Goal: Task Accomplishment & Management: Use online tool/utility

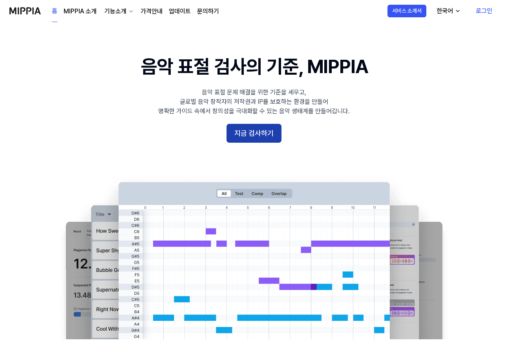
click at [255, 134] on button "지금 검사하기" at bounding box center [254, 133] width 55 height 19
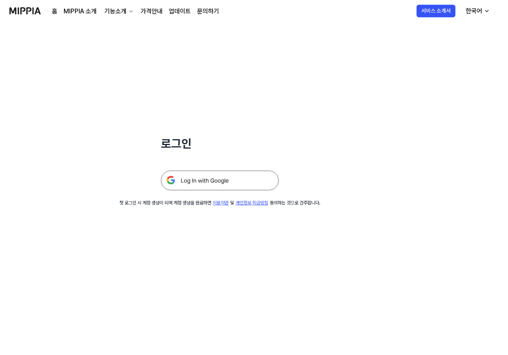
click at [229, 182] on img at bounding box center [220, 181] width 118 height 20
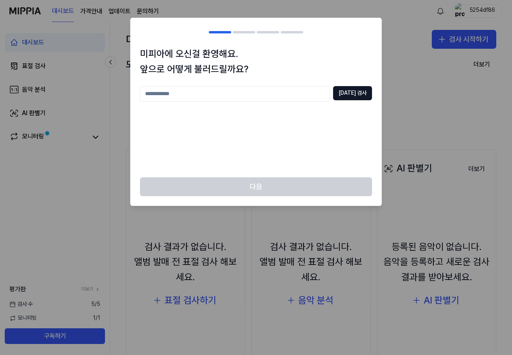
click at [238, 139] on div "중복 검사" at bounding box center [256, 127] width 232 height 82
click at [214, 87] on input "text" at bounding box center [235, 94] width 190 height 16
type input "*"
click at [364, 94] on button "중복 검사" at bounding box center [352, 93] width 39 height 14
drag, startPoint x: 215, startPoint y: 99, endPoint x: 101, endPoint y: 104, distance: 114.0
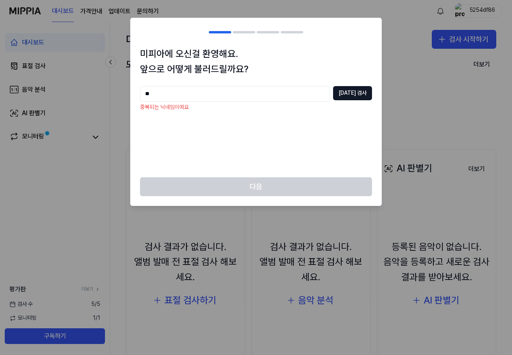
click at [102, 104] on body "대시보드 가격안내 업데이트 문의하기 5254df86 대시보드 표절 검사 음악 분석 AI 판별기 모니터링 평가판 더보기 검사 수 5 / 5 모니…" at bounding box center [256, 177] width 512 height 355
type input "**********"
click at [355, 102] on div "**********" at bounding box center [256, 127] width 232 height 82
click at [358, 95] on button "중복 검사" at bounding box center [352, 93] width 39 height 14
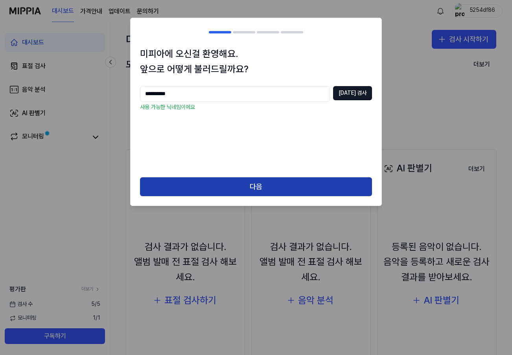
click at [259, 174] on div "**********" at bounding box center [255, 111] width 251 height 131
click at [251, 183] on button "다음" at bounding box center [256, 186] width 232 height 19
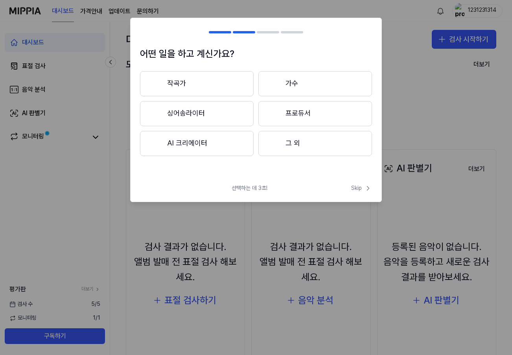
click at [222, 91] on button "작곡가" at bounding box center [197, 83] width 114 height 25
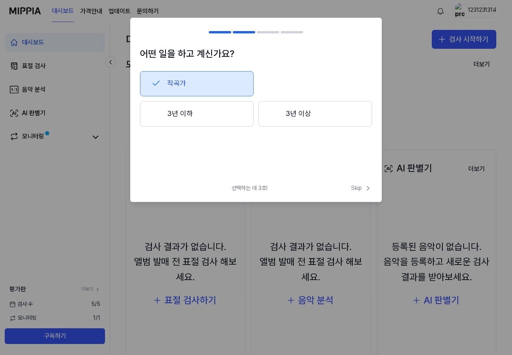
click at [207, 119] on button "3년 이하" at bounding box center [197, 114] width 114 height 26
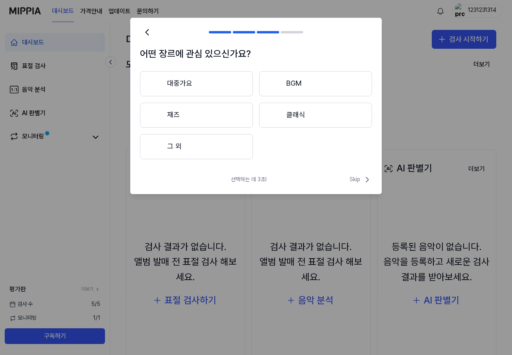
click at [223, 149] on button "그 외" at bounding box center [196, 146] width 113 height 25
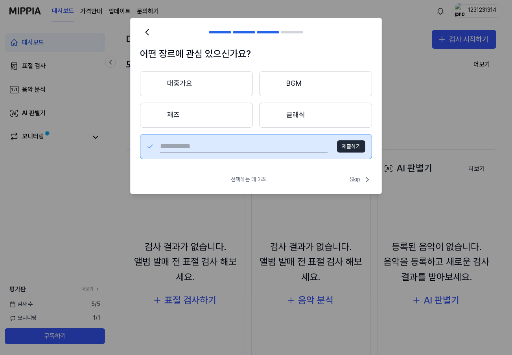
click at [370, 179] on icon at bounding box center [366, 179] width 9 height 9
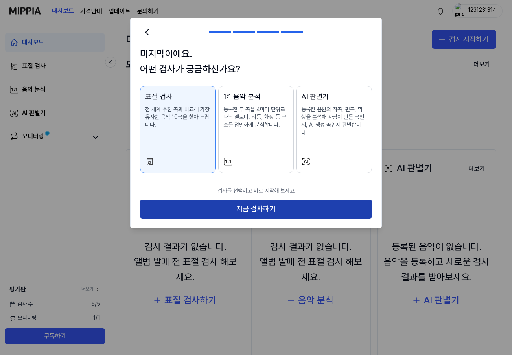
click at [271, 200] on button "지금 검사하기" at bounding box center [256, 209] width 232 height 19
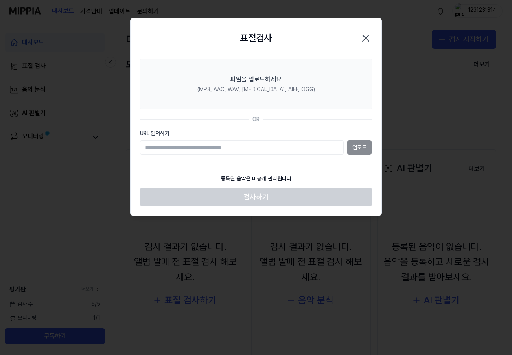
click at [258, 151] on input "URL 입력하기" at bounding box center [242, 147] width 204 height 14
paste input "**********"
type input "**********"
click at [361, 150] on button "업로드" at bounding box center [359, 147] width 25 height 14
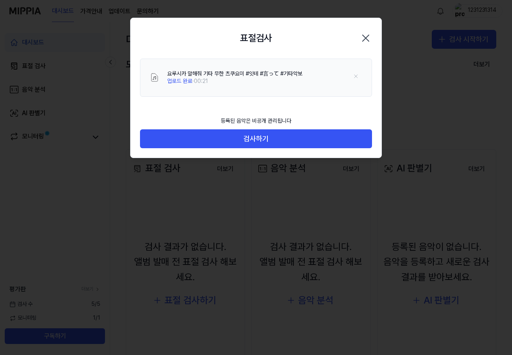
click at [309, 27] on div "표절검사 닫기" at bounding box center [255, 38] width 251 height 40
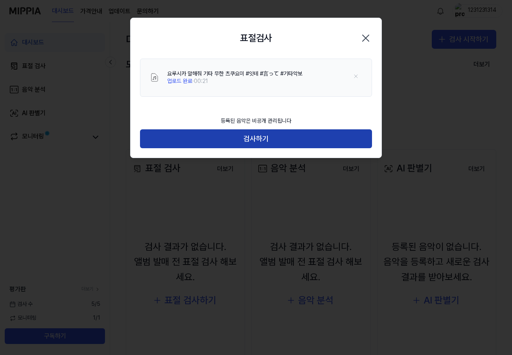
click at [262, 137] on button "검사하기" at bounding box center [256, 138] width 232 height 19
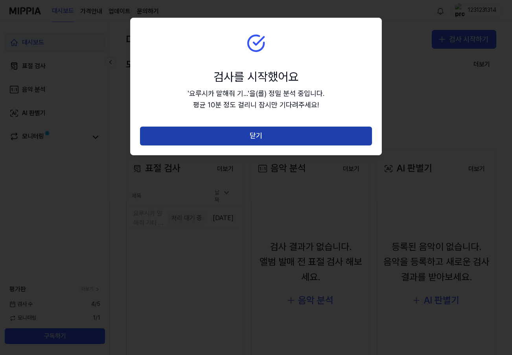
click at [293, 134] on button "닫기" at bounding box center [256, 136] width 232 height 19
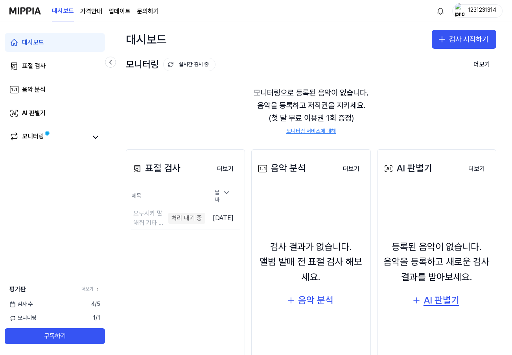
click at [442, 299] on div "AI 판별기" at bounding box center [441, 300] width 36 height 15
